Goal: Contribute content

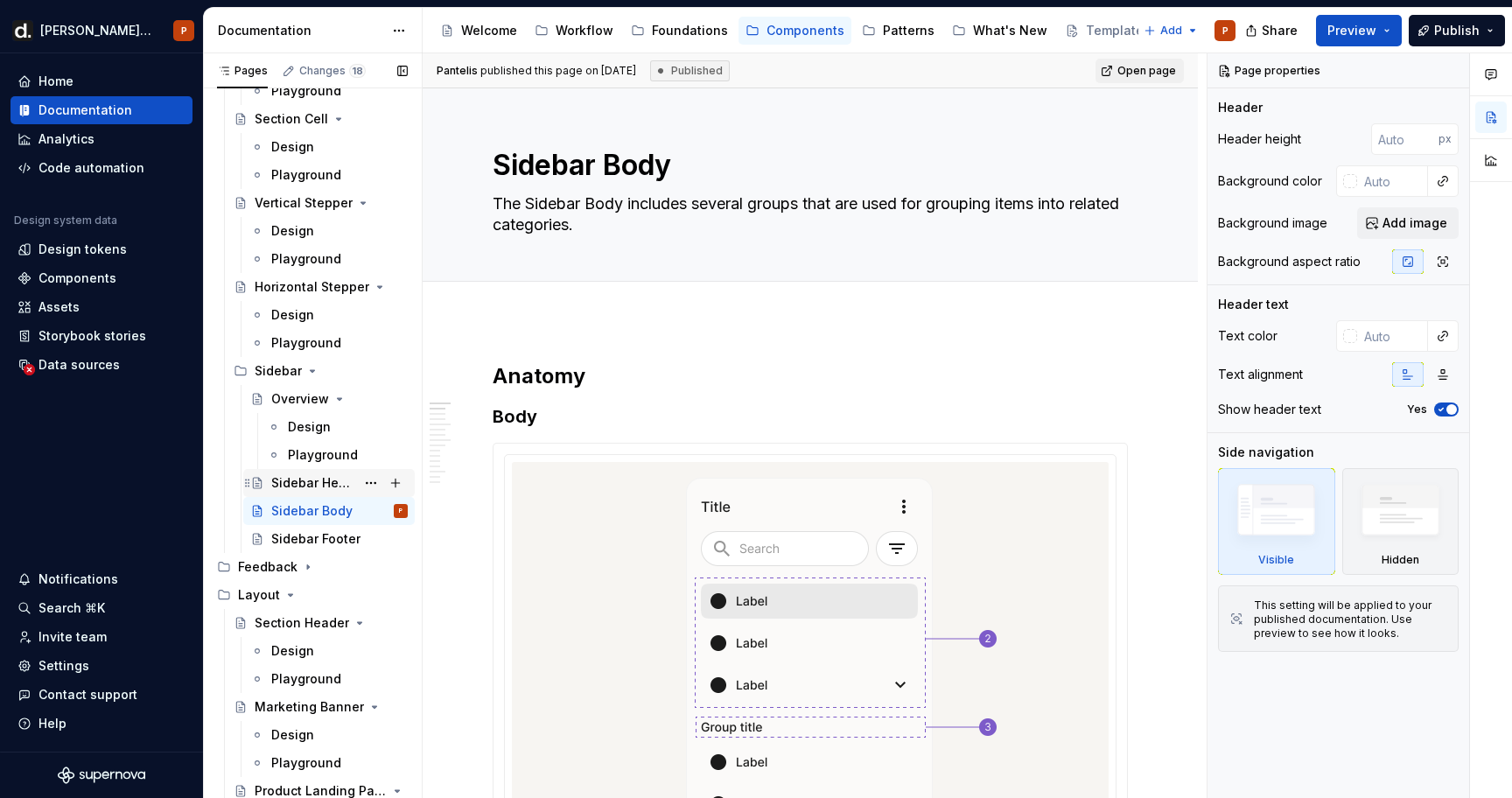
click at [320, 490] on div "Sidebar Header" at bounding box center [313, 483] width 84 height 18
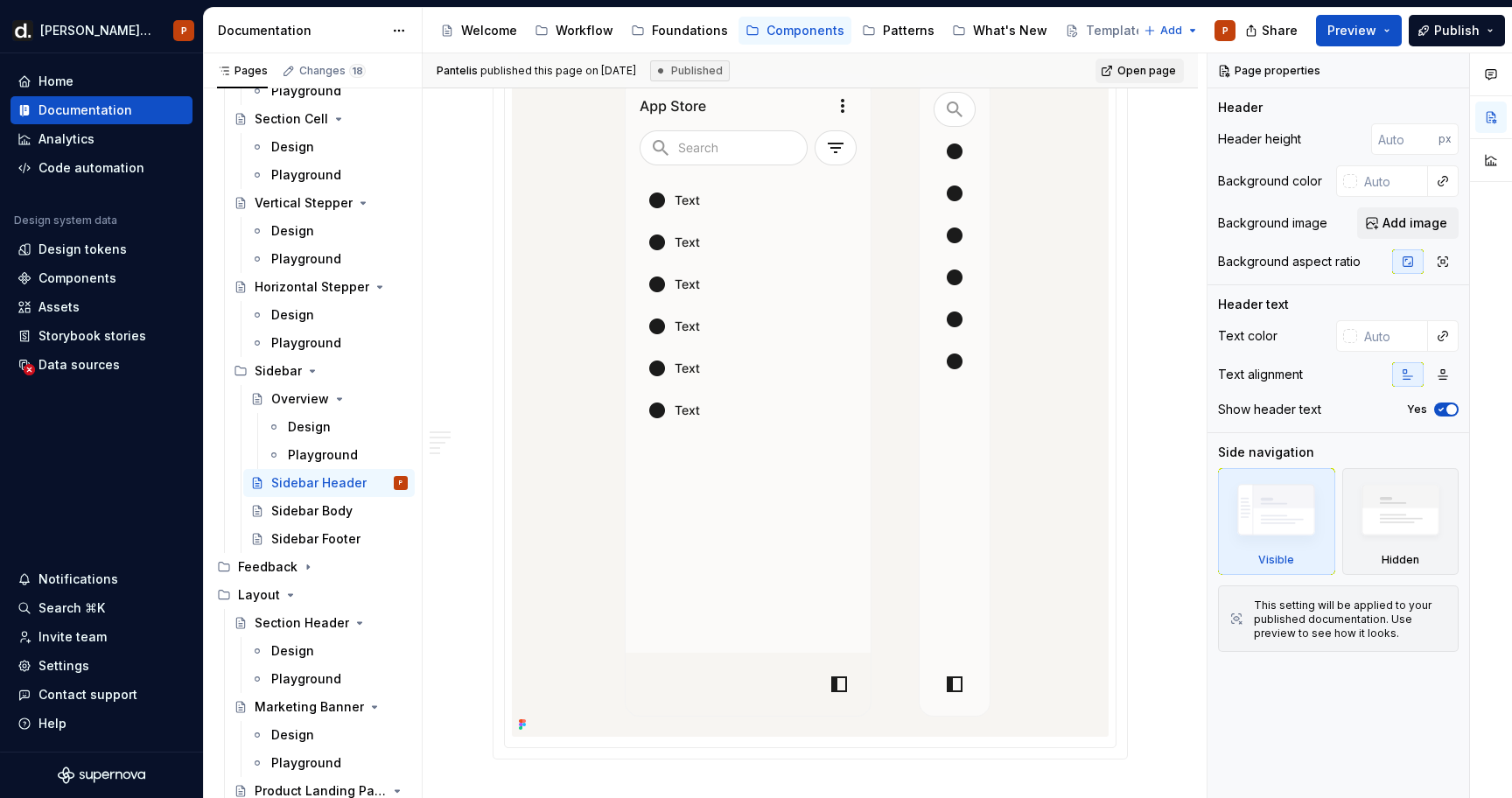
scroll to position [1949, 0]
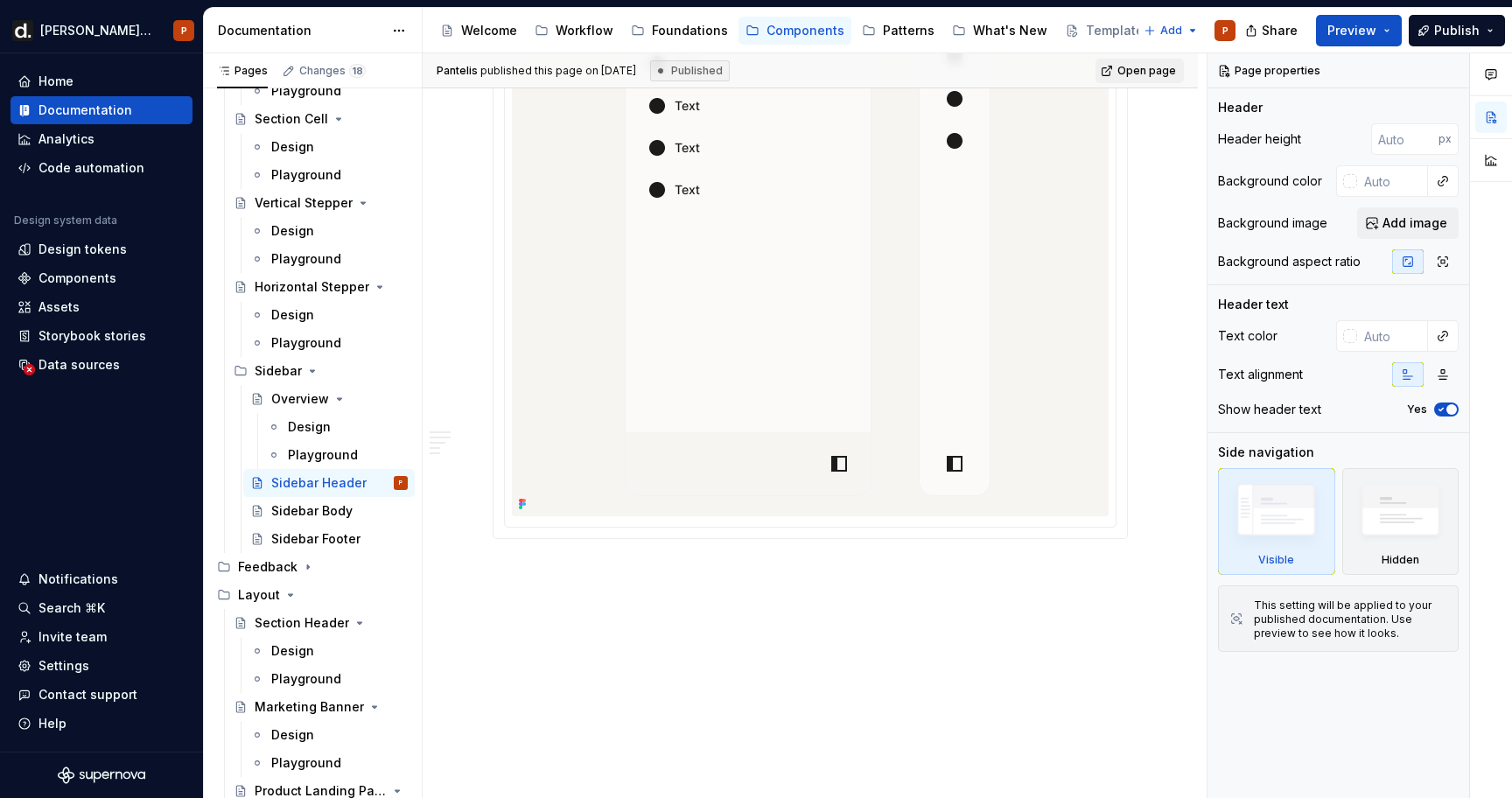
click at [748, 394] on img at bounding box center [810, 171] width 414 height 690
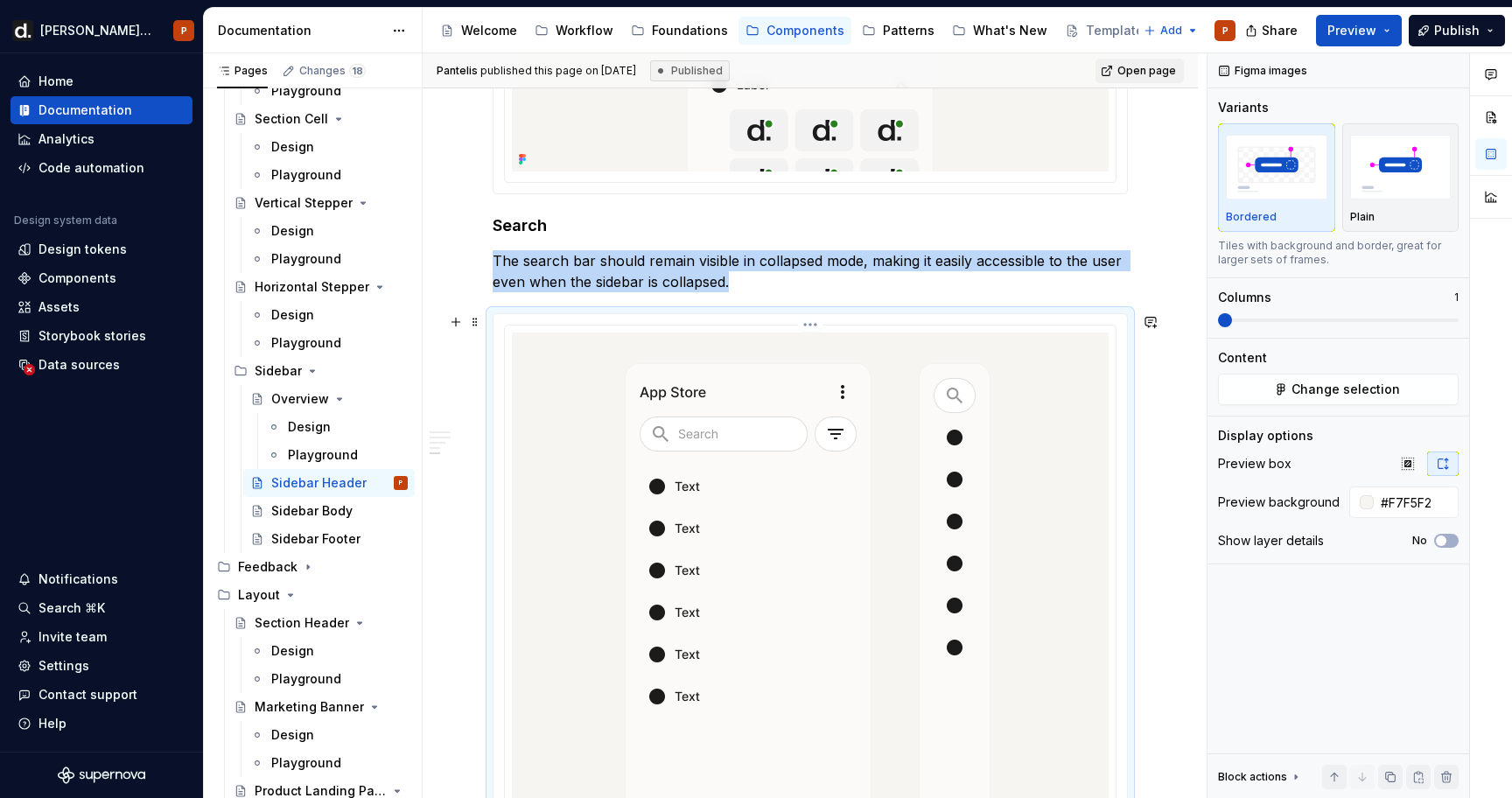
scroll to position [1443, 0]
click at [810, 323] on html "[PERSON_NAME] UI P Home Documentation Analytics Code automation Design system d…" at bounding box center [756, 399] width 1512 height 798
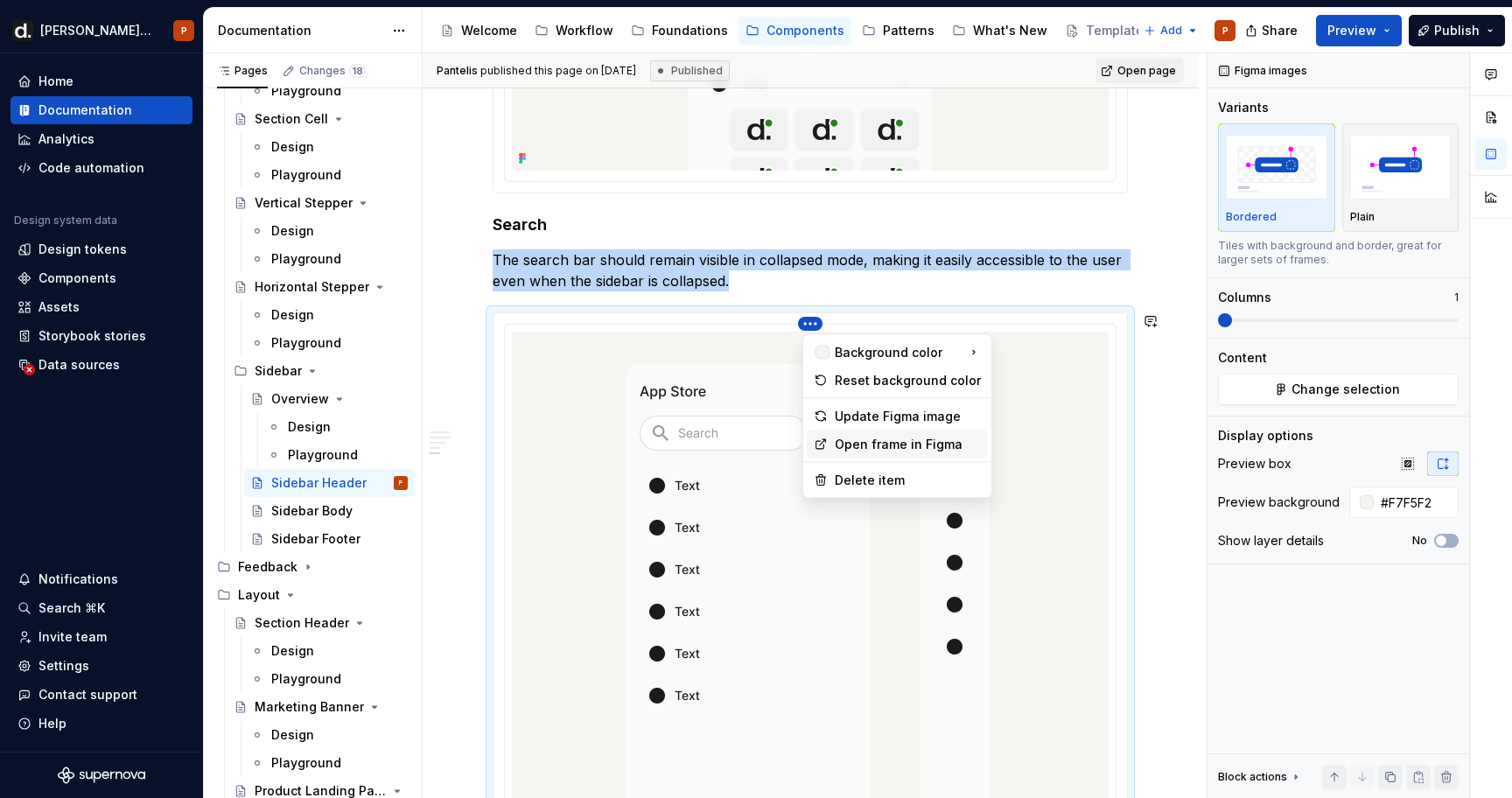
click at [863, 441] on div "Open frame in Figma" at bounding box center [907, 444] width 146 height 18
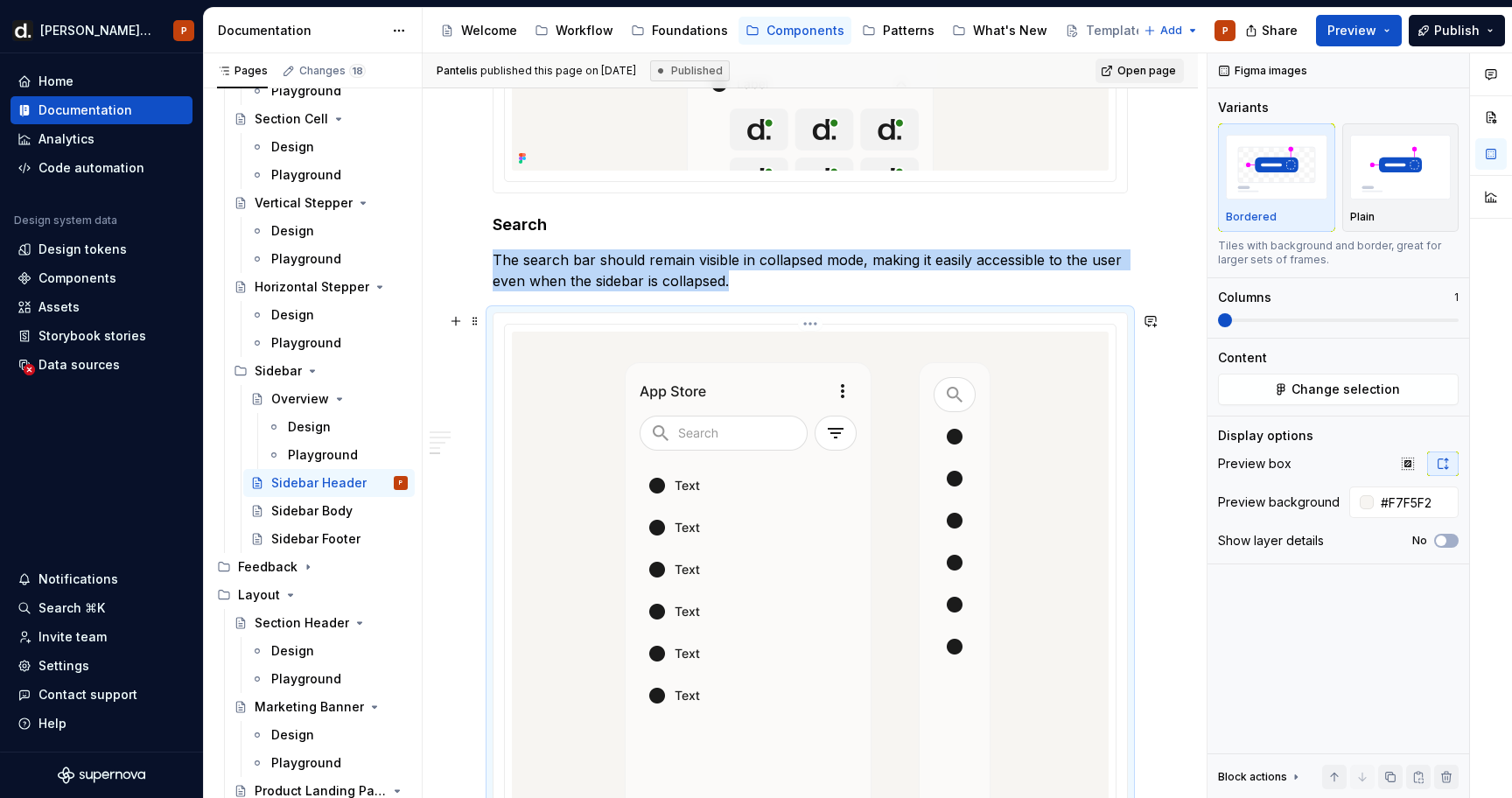
click at [810, 327] on html "[PERSON_NAME] UI P Home Documentation Analytics Code automation Design system d…" at bounding box center [756, 399] width 1512 height 798
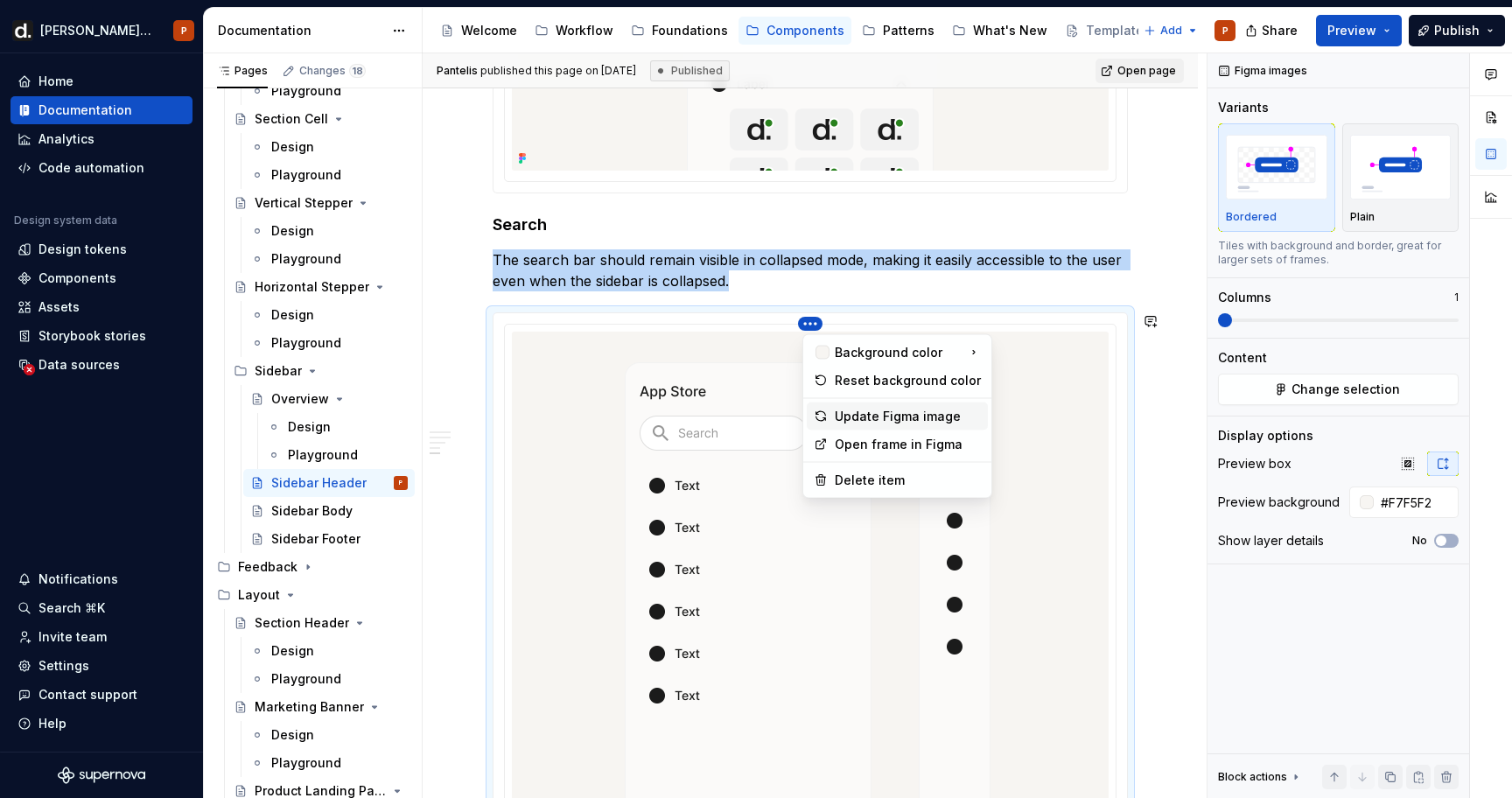
click at [864, 418] on div "Update Figma image" at bounding box center [907, 416] width 146 height 18
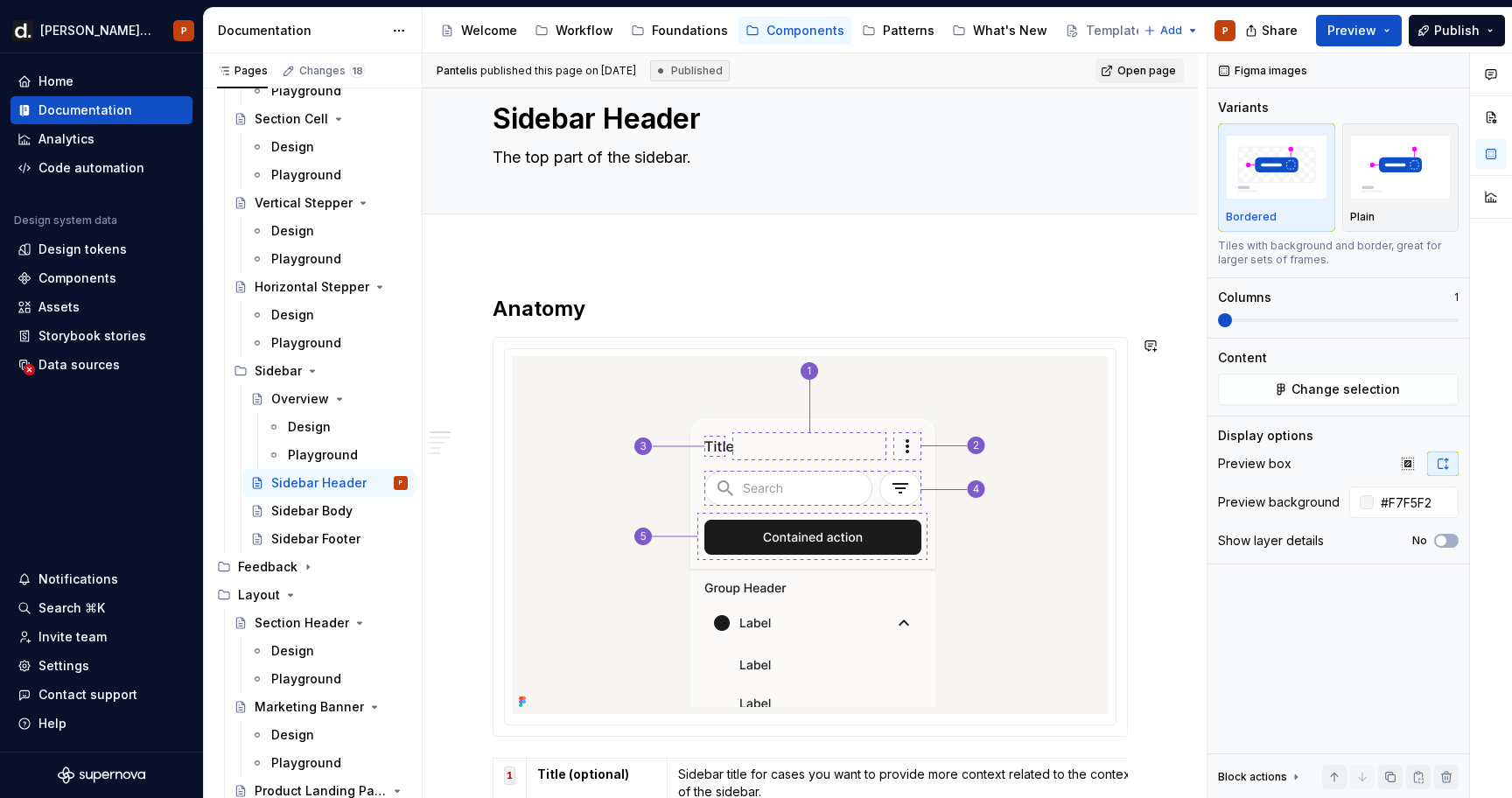
scroll to position [0, 0]
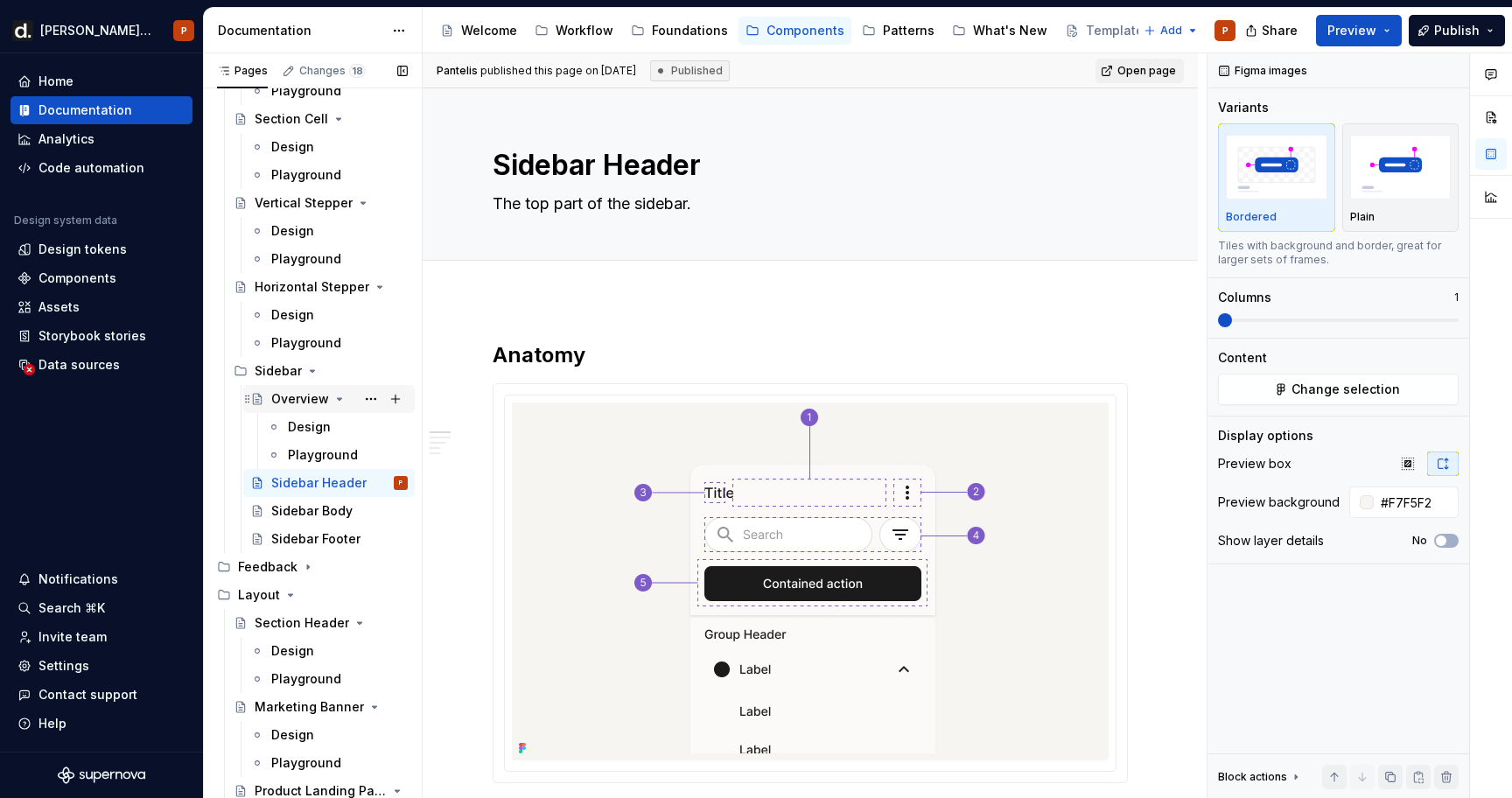
click at [320, 399] on div "Overview" at bounding box center [300, 399] width 58 height 18
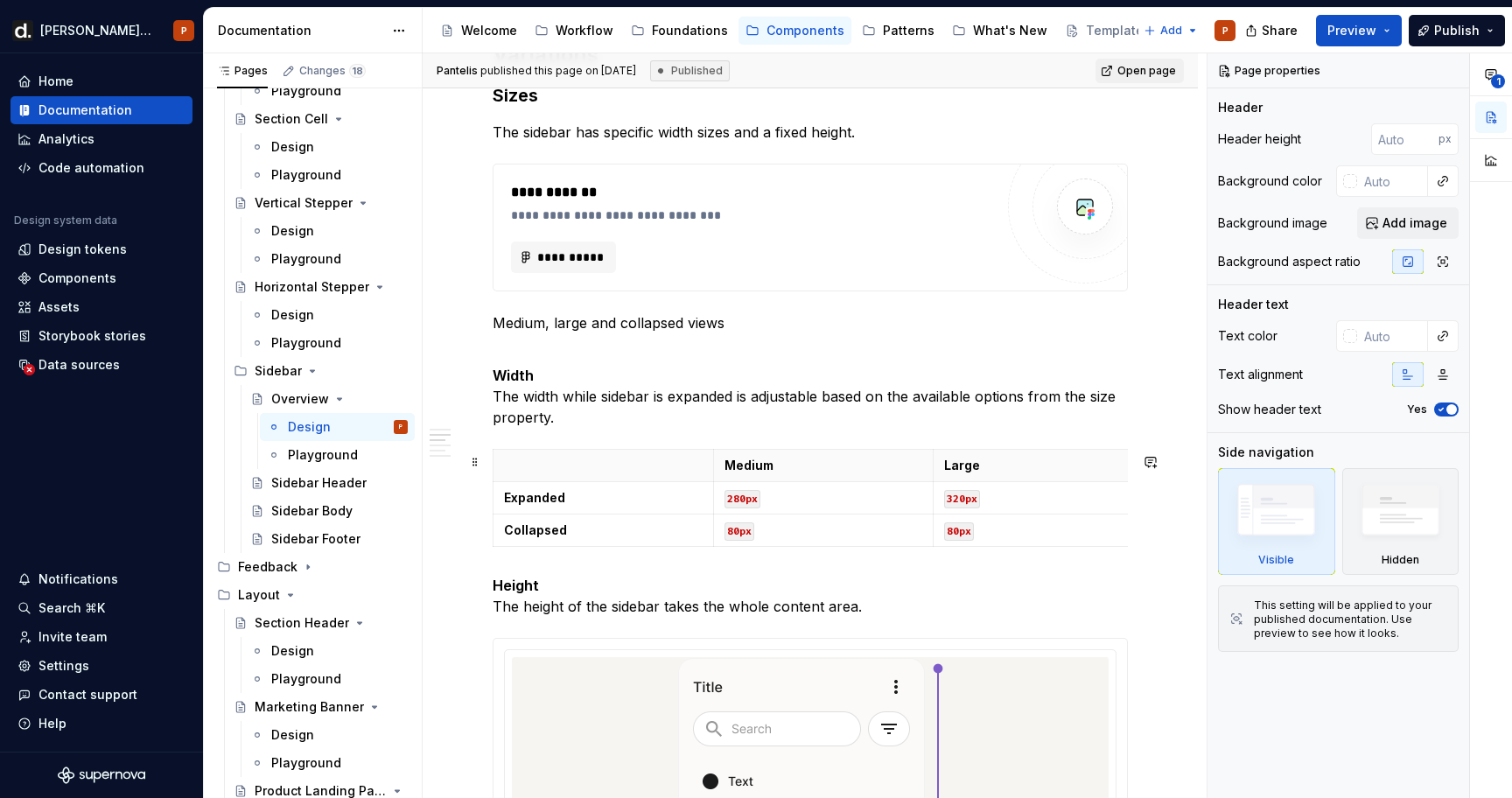
scroll to position [2088, 0]
type textarea "*"
click at [581, 265] on span "**********" at bounding box center [571, 256] width 68 height 18
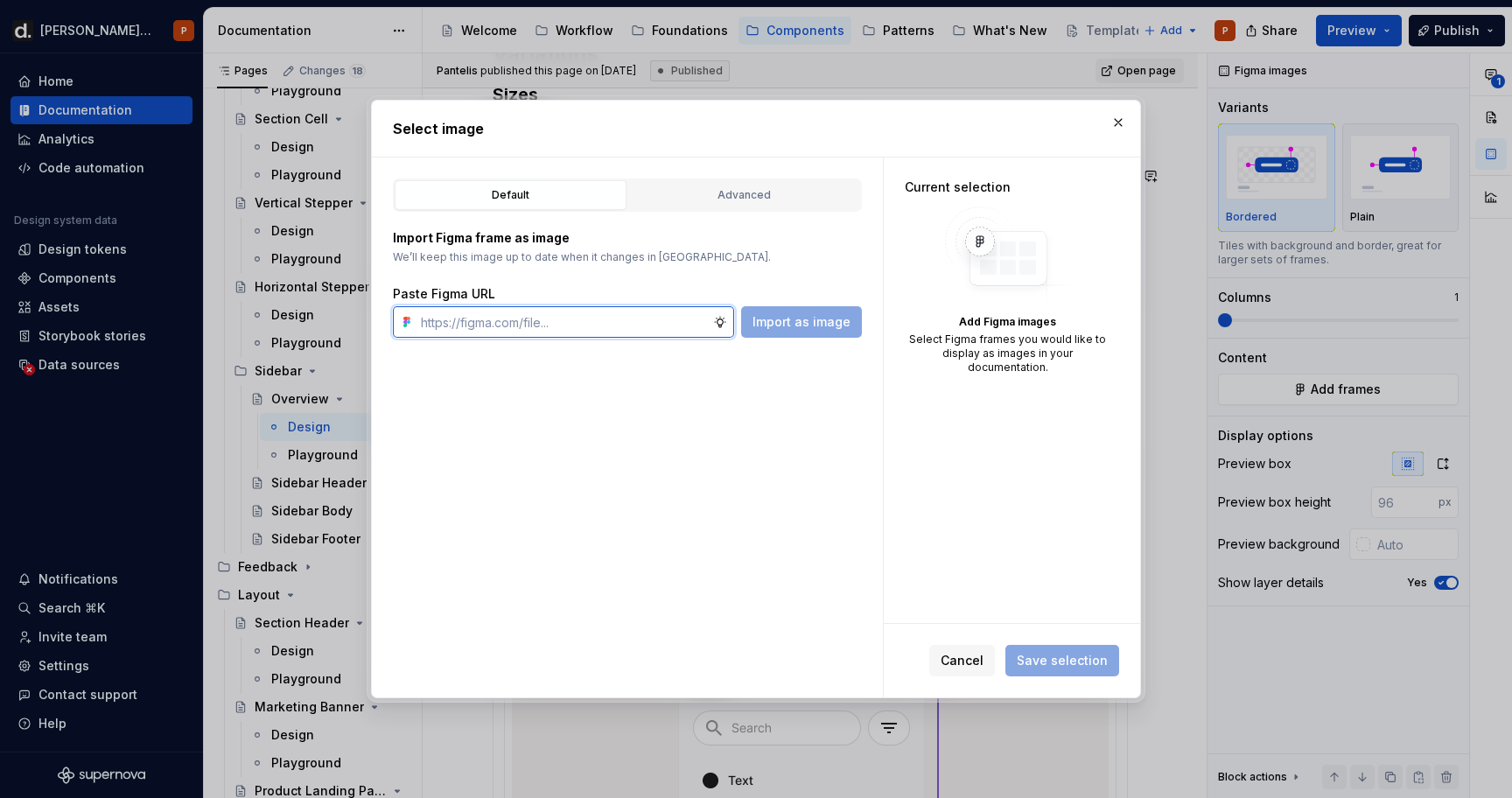
paste input "[URL][DOMAIN_NAME]"
type input "[URL][DOMAIN_NAME]"
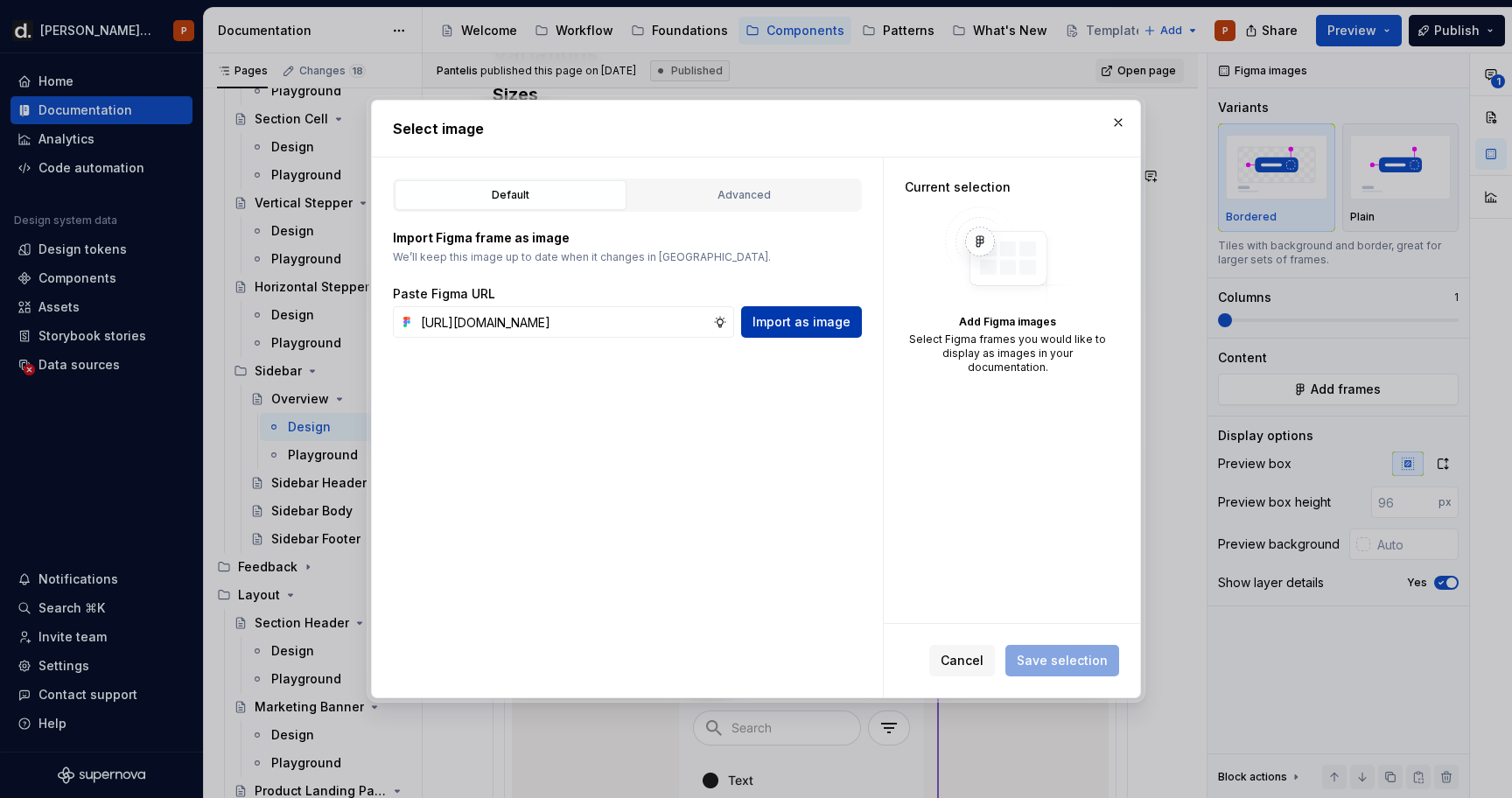
scroll to position [0, 0]
click at [759, 321] on span "Import as image" at bounding box center [802, 322] width 98 height 18
click at [1117, 119] on button "button" at bounding box center [1118, 123] width 25 height 25
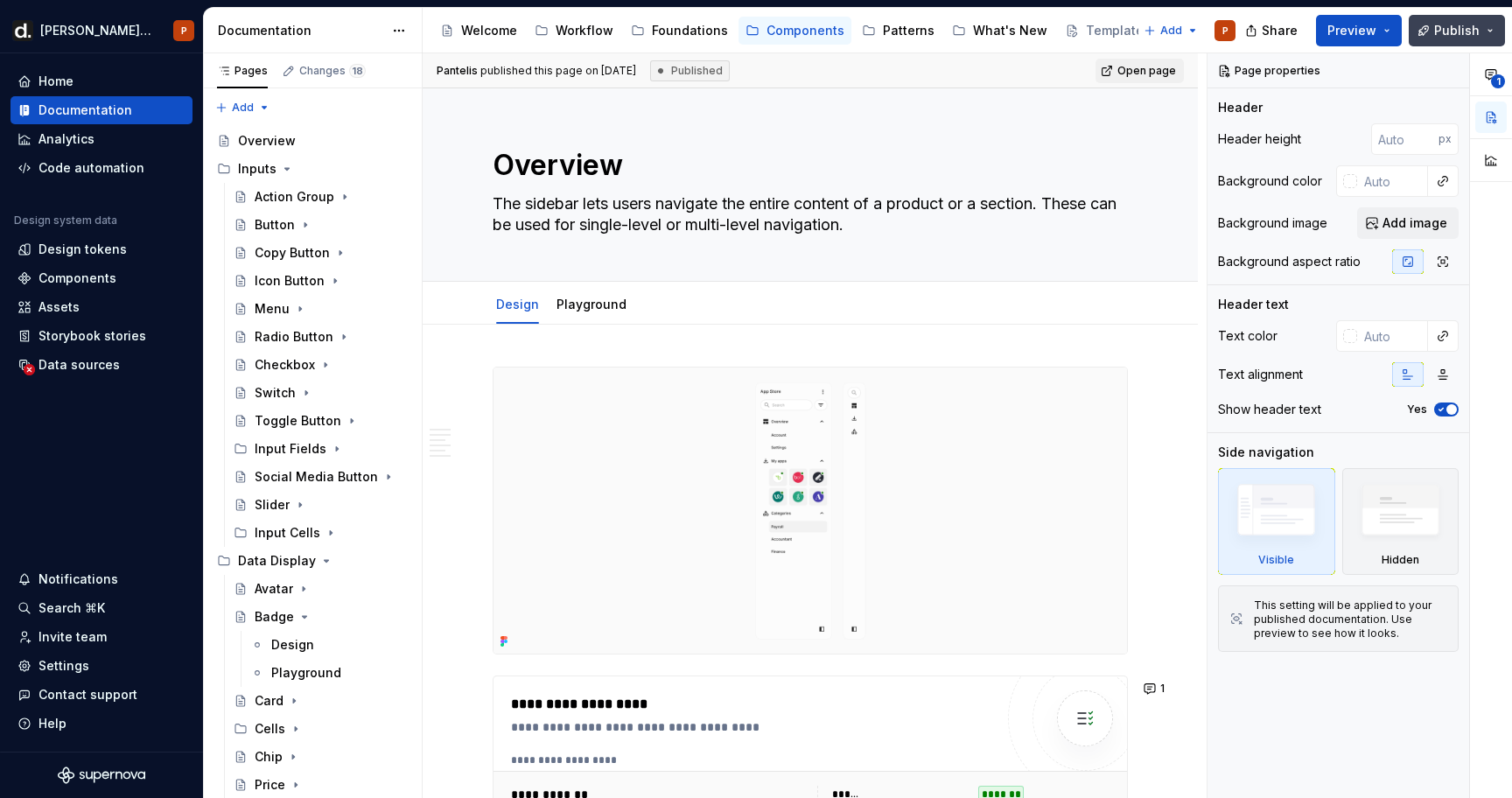
click at [1464, 31] on span "Publish" at bounding box center [1457, 31] width 46 height 18
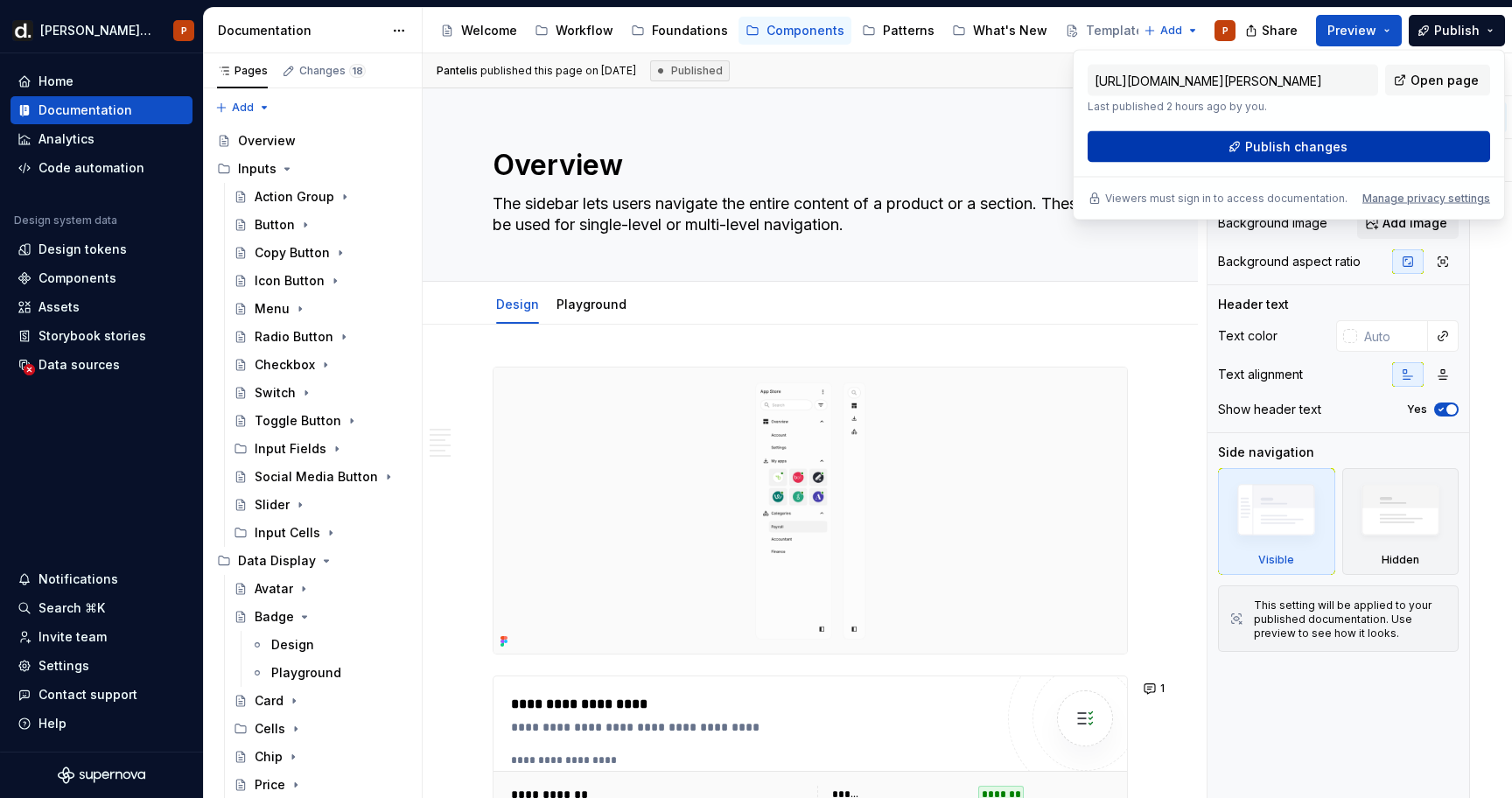
click at [1354, 147] on button "Publish changes" at bounding box center [1288, 147] width 402 height 32
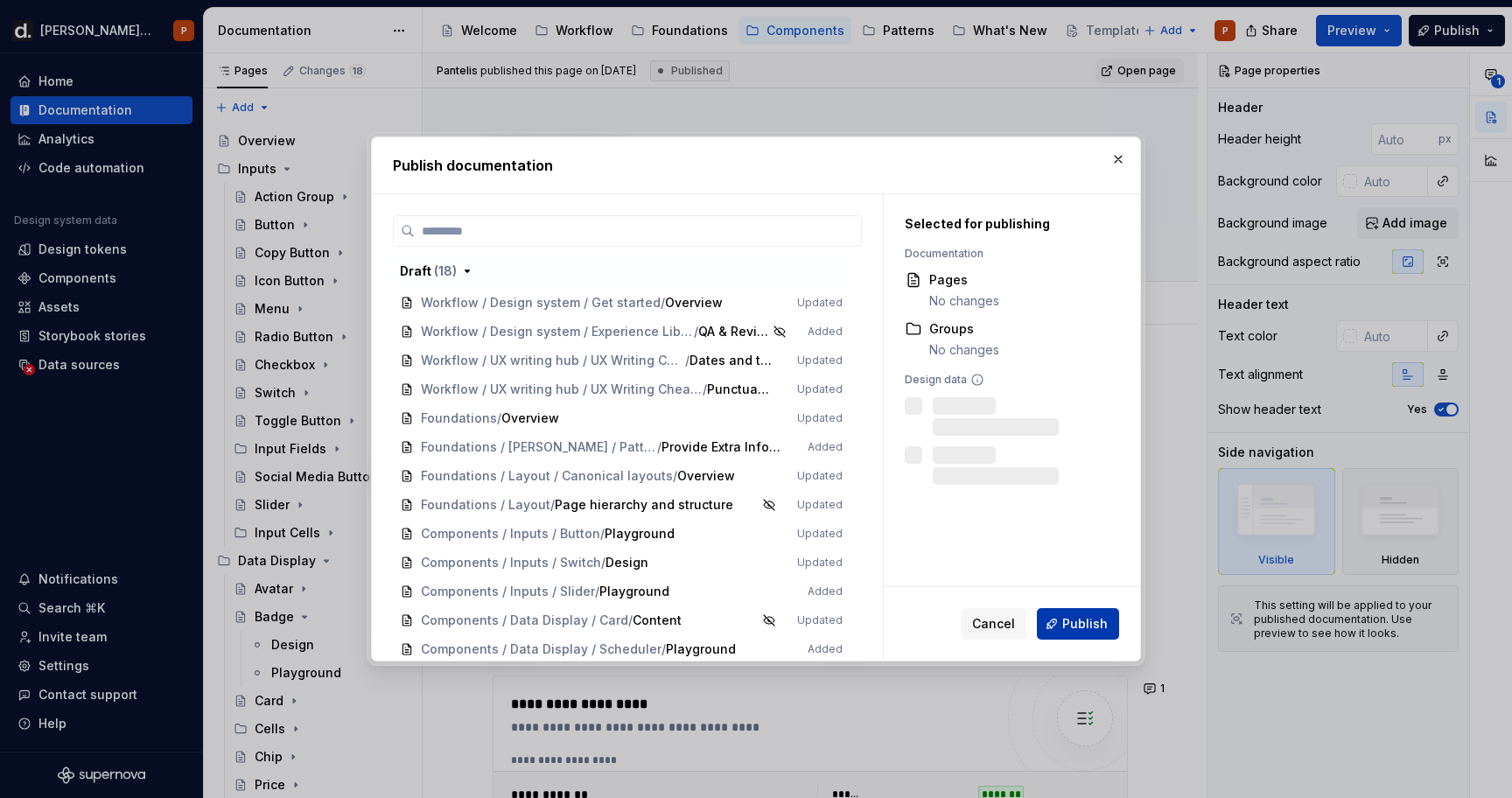
click at [1074, 616] on span "Publish" at bounding box center [1084, 623] width 46 height 18
type textarea "*"
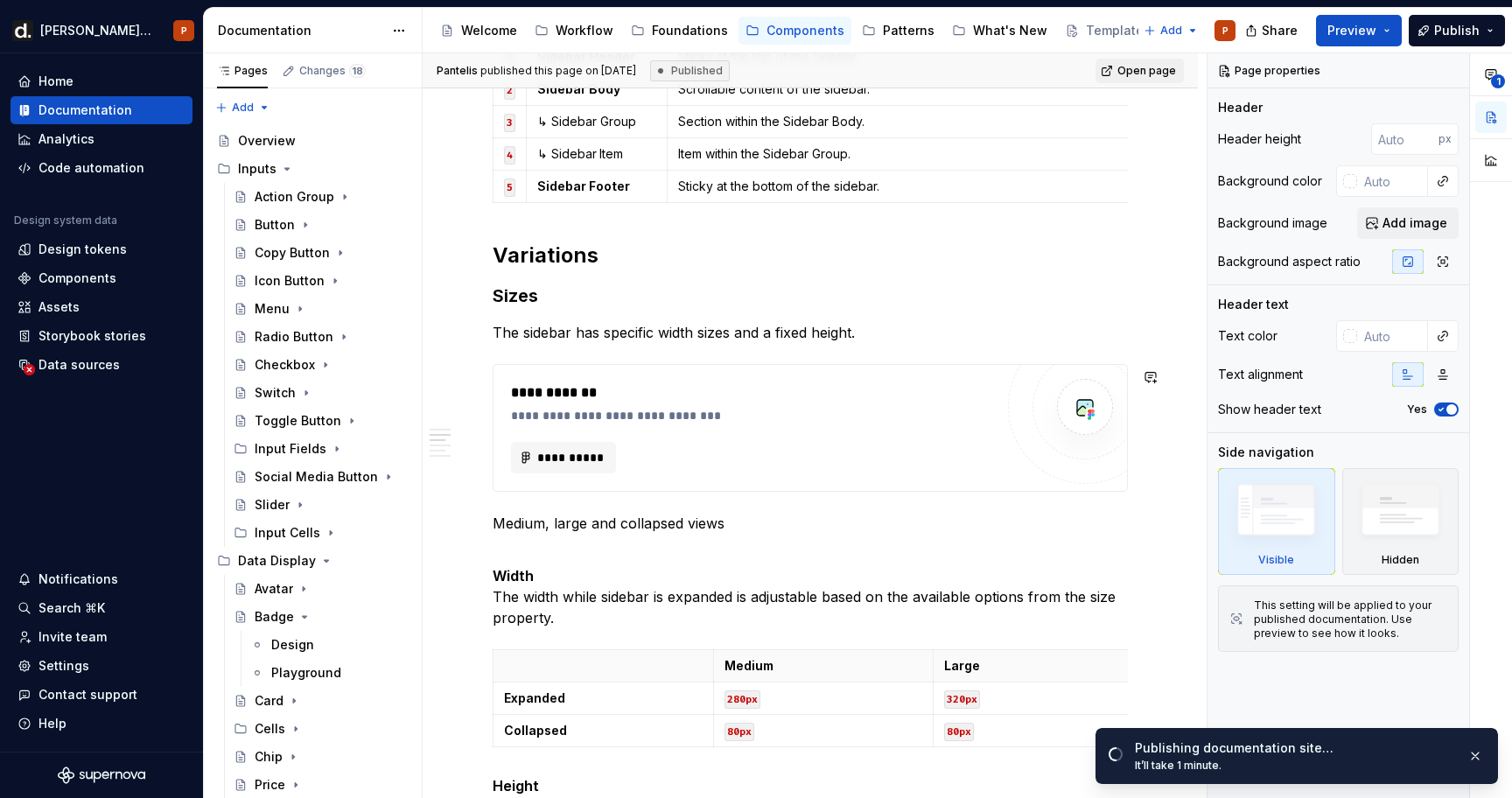
scroll to position [1883, 0]
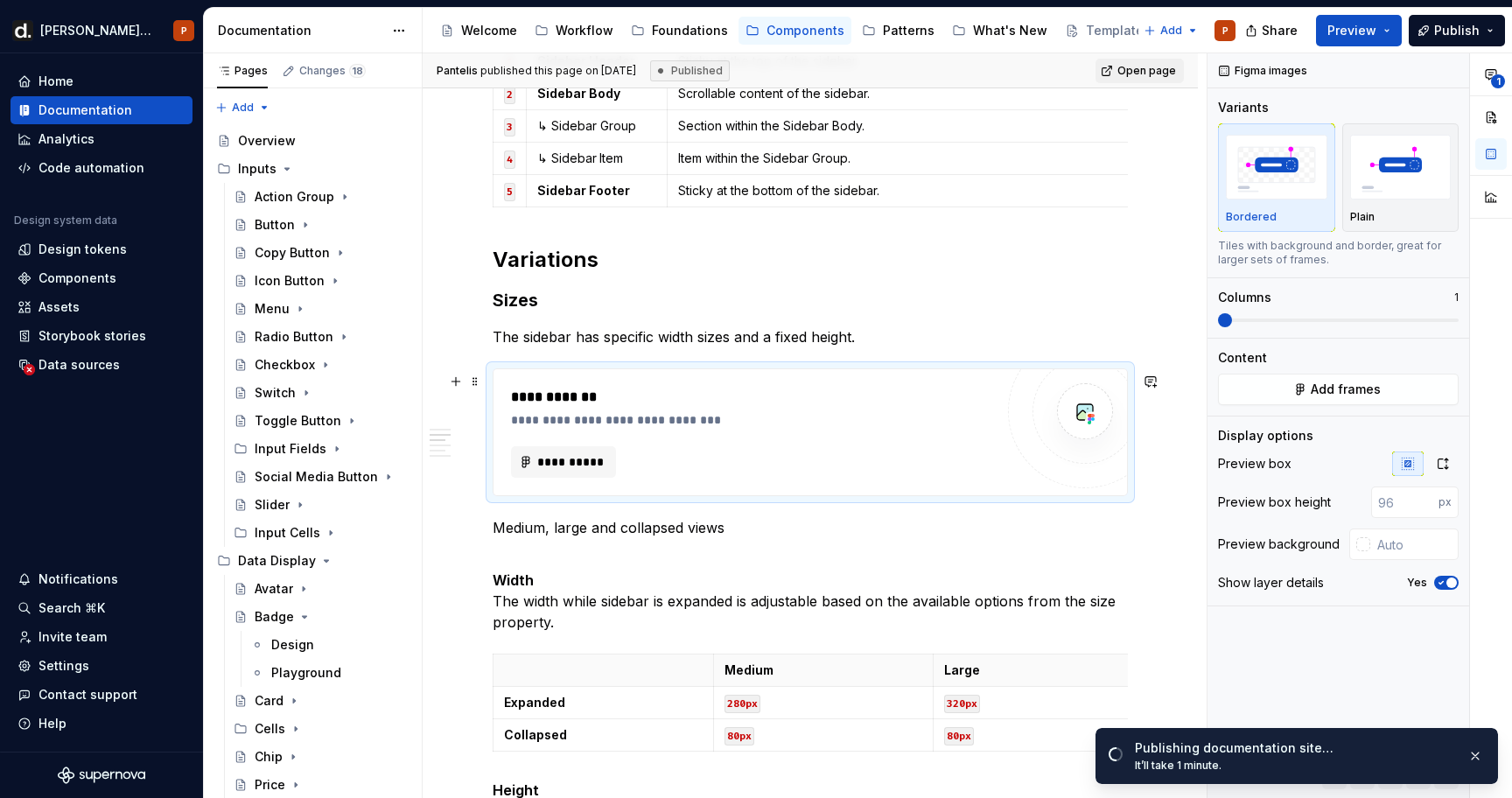
click at [580, 492] on div "**********" at bounding box center [810, 431] width 633 height 126
click at [579, 477] on button "**********" at bounding box center [564, 462] width 105 height 32
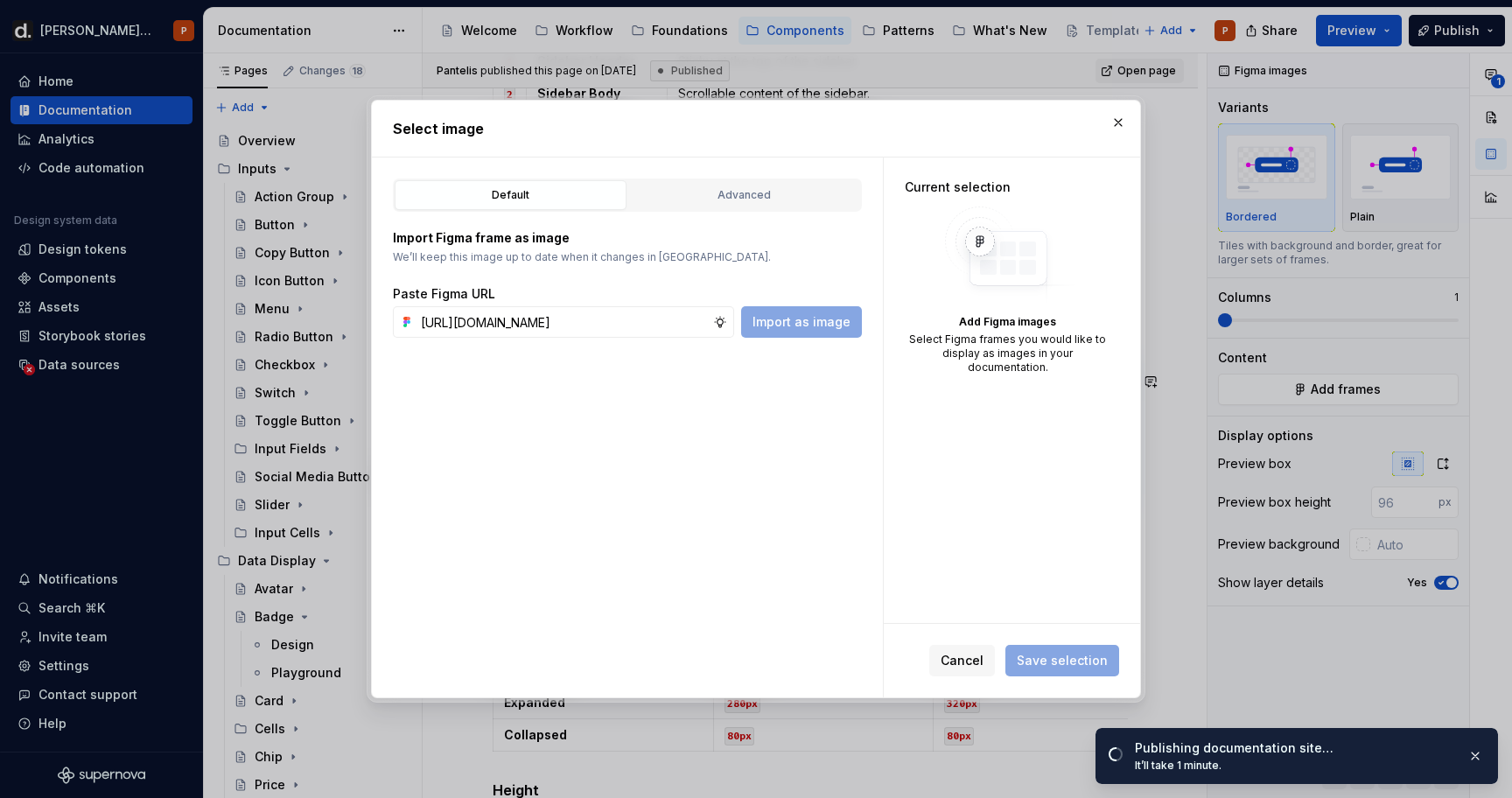
scroll to position [0, 529]
type input "[URL][DOMAIN_NAME]"
click at [805, 300] on div "Paste Figma URL" at bounding box center [627, 294] width 469 height 18
click at [805, 316] on span "Import as image" at bounding box center [802, 322] width 98 height 18
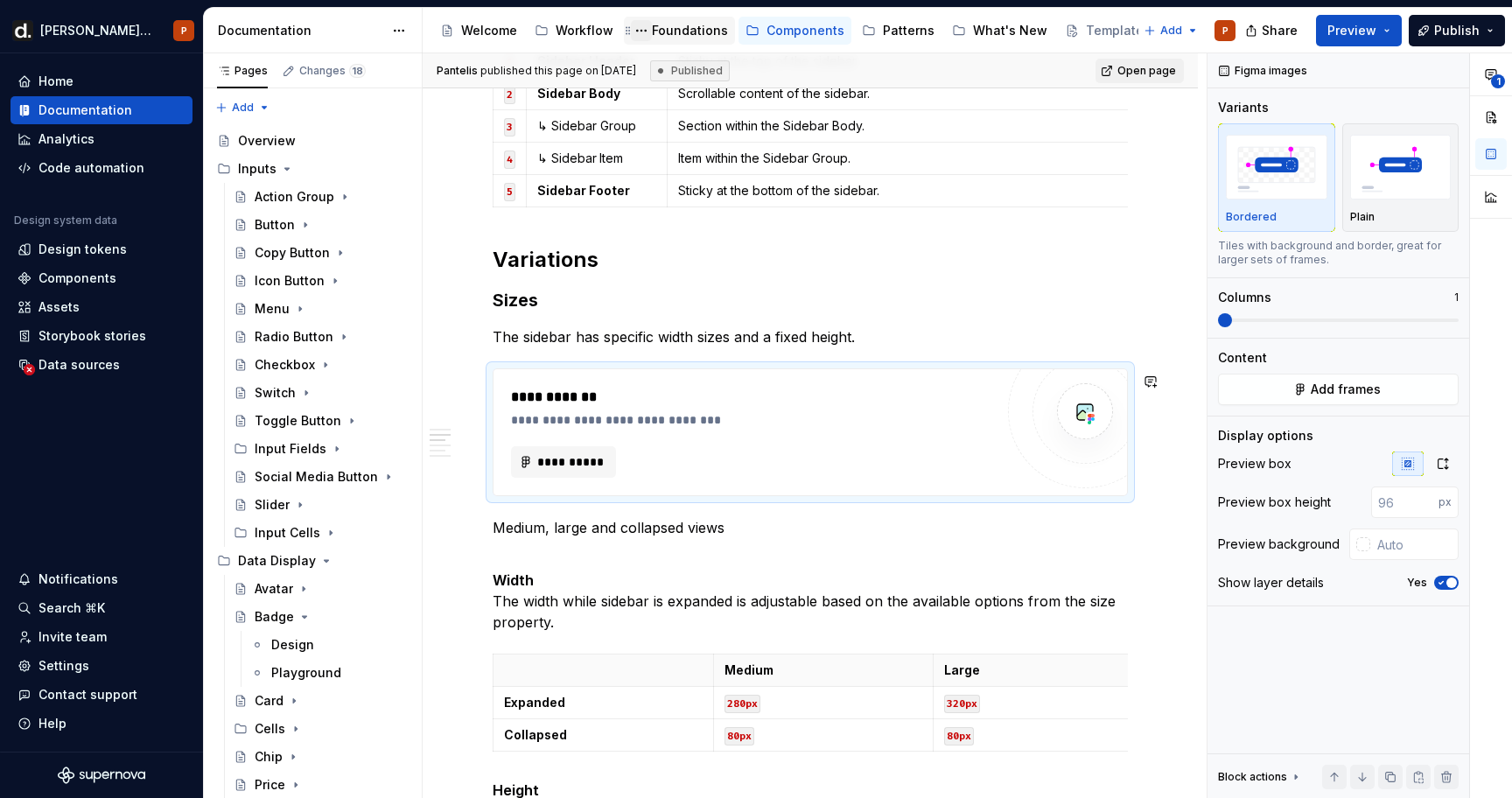
click at [637, 32] on button "Page tree" at bounding box center [641, 31] width 21 height 21
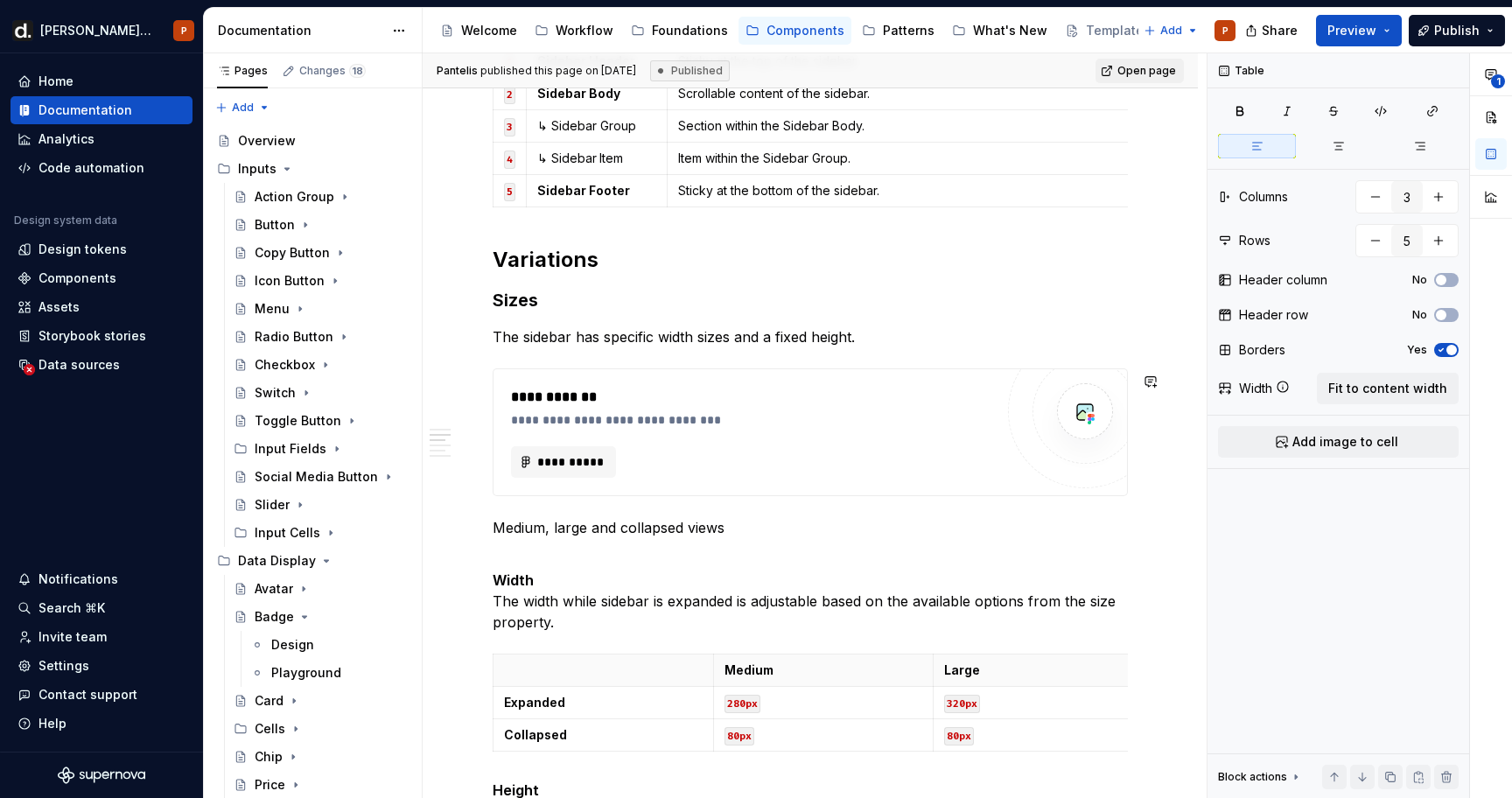
click at [890, 60] on html "[PERSON_NAME] UI P Home Documentation Analytics Code automation Design system d…" at bounding box center [756, 399] width 1512 height 798
type textarea "*"
